Goal: Check status: Check status

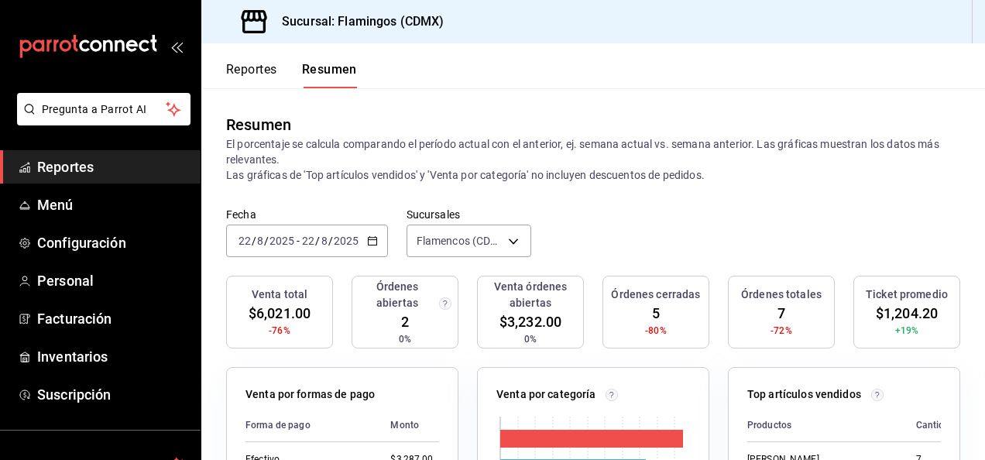
click at [255, 71] on font "Reportes" at bounding box center [251, 69] width 51 height 15
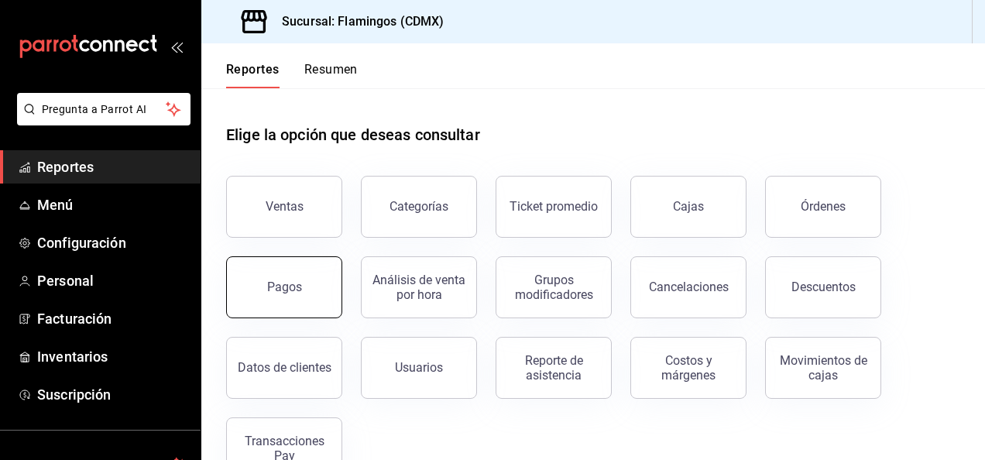
click at [297, 290] on div "Pagos" at bounding box center [284, 286] width 35 height 15
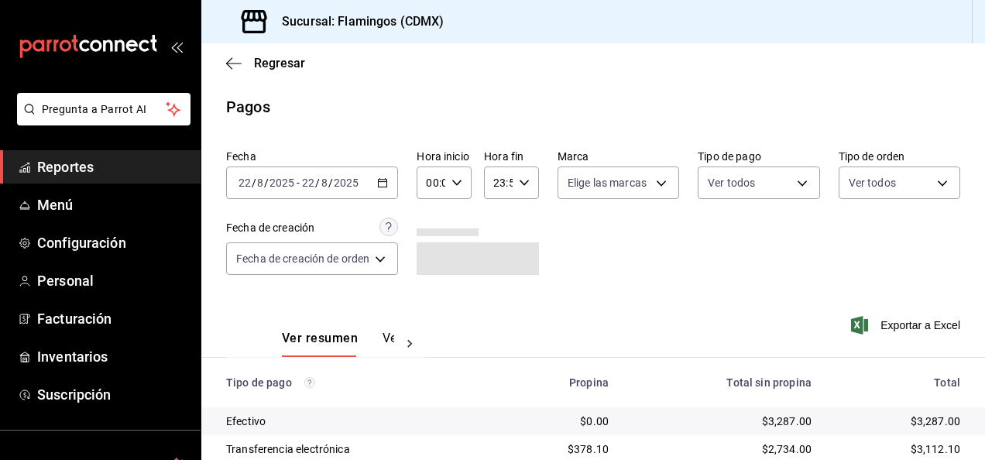
scroll to position [139, 0]
